Goal: Information Seeking & Learning: Understand process/instructions

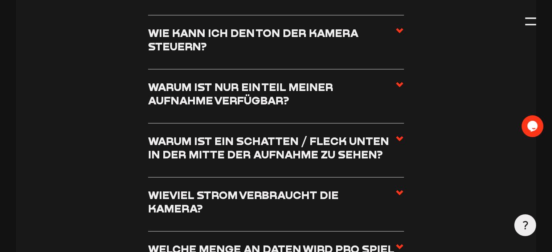
scroll to position [1053, 0]
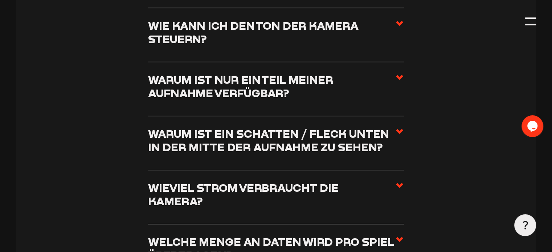
click at [401, 75] on use at bounding box center [399, 77] width 7 height 5
click at [0, 0] on input "Warum ist nur ein Teil meiner Aufnahme verfügbar?" at bounding box center [0, 0] width 0 height 0
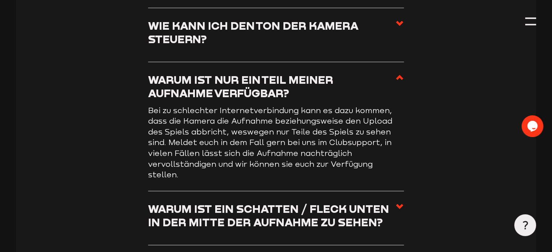
click at [401, 75] on use at bounding box center [399, 77] width 7 height 5
click at [0, 0] on input "Warum ist nur ein Teil meiner Aufnahme verfügbar?" at bounding box center [0, 0] width 0 height 0
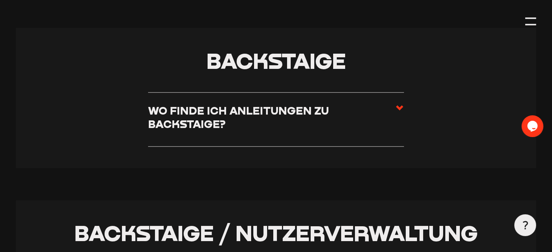
scroll to position [1489, 0]
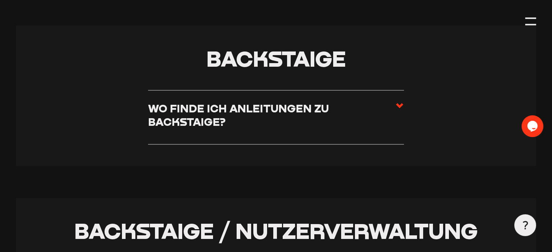
click at [398, 104] on use at bounding box center [399, 106] width 7 height 5
click at [0, 0] on input "Wo finde ich Anleitungen zu Backstaige?" at bounding box center [0, 0] width 0 height 0
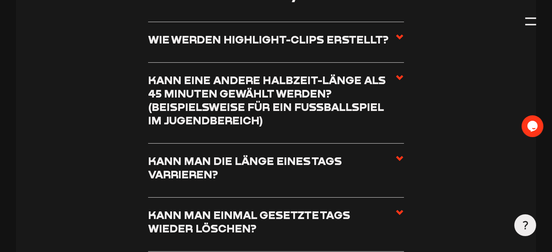
scroll to position [2478, 0]
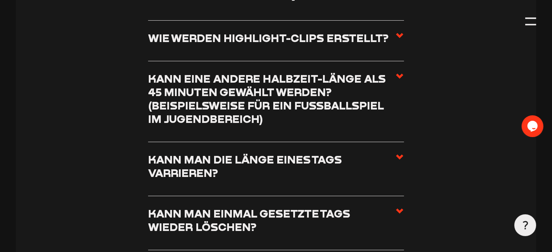
click at [398, 74] on use at bounding box center [399, 76] width 7 height 5
click at [0, 0] on input "Kann eine andere Halbzeit-Länge als 45 Minuten gewählt werden? (beispielsweise …" at bounding box center [0, 0] width 0 height 0
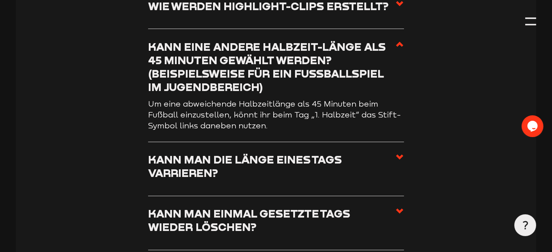
scroll to position [2446, 0]
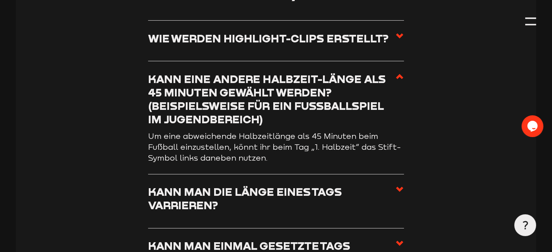
click at [398, 74] on use at bounding box center [399, 76] width 7 height 5
click at [0, 0] on input "Kann eine andere Halbzeit-Länge als 45 Minuten gewählt werden? (beispielsweise …" at bounding box center [0, 0] width 0 height 0
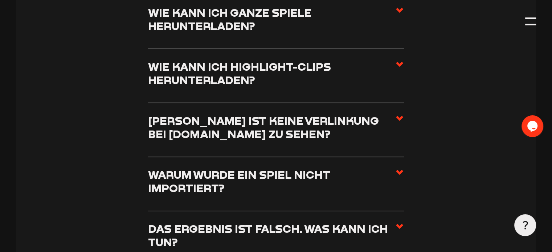
scroll to position [3209, 0]
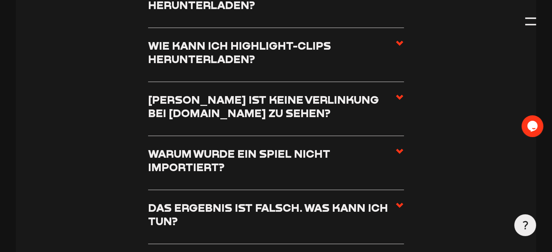
click at [402, 93] on icon at bounding box center [400, 97] width 9 height 9
click at [0, 0] on input "[PERSON_NAME] ist keine Verlinkung bei [DOMAIN_NAME] zu sehen?" at bounding box center [0, 0] width 0 height 0
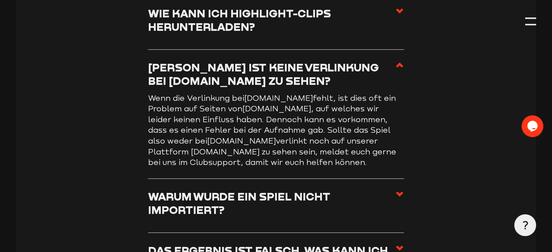
scroll to position [3176, 0]
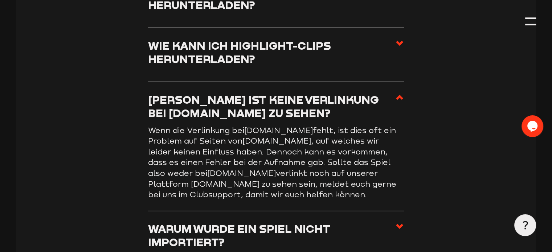
click at [402, 95] on use at bounding box center [399, 97] width 7 height 5
click at [0, 0] on input "[PERSON_NAME] ist keine Verlinkung bei [DOMAIN_NAME] zu sehen?" at bounding box center [0, 0] width 0 height 0
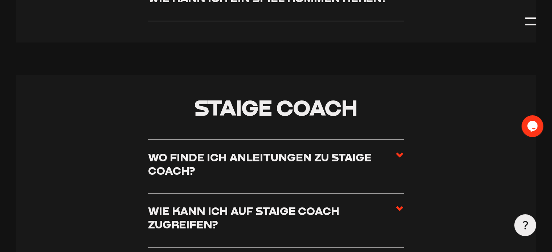
scroll to position [3685, 0]
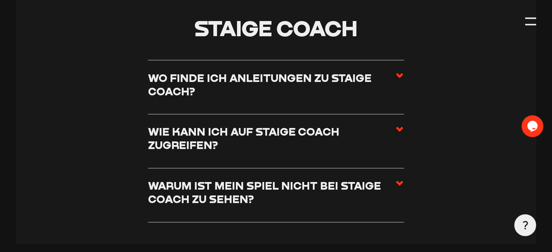
click at [400, 73] on use at bounding box center [399, 75] width 7 height 5
click at [0, 0] on input "Wo finde ich Anleitungen zu Staige Coach?" at bounding box center [0, 0] width 0 height 0
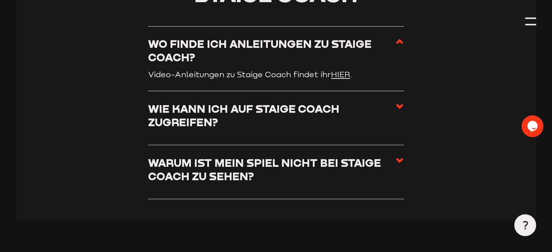
scroll to position [3719, 0]
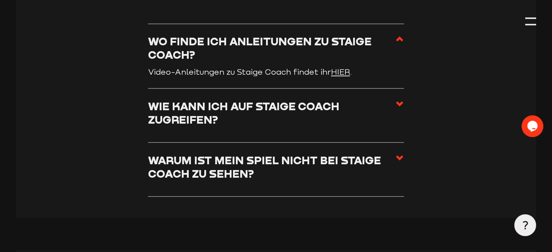
click at [337, 68] on link "HIER" at bounding box center [340, 72] width 19 height 9
